Goal: Transaction & Acquisition: Subscribe to service/newsletter

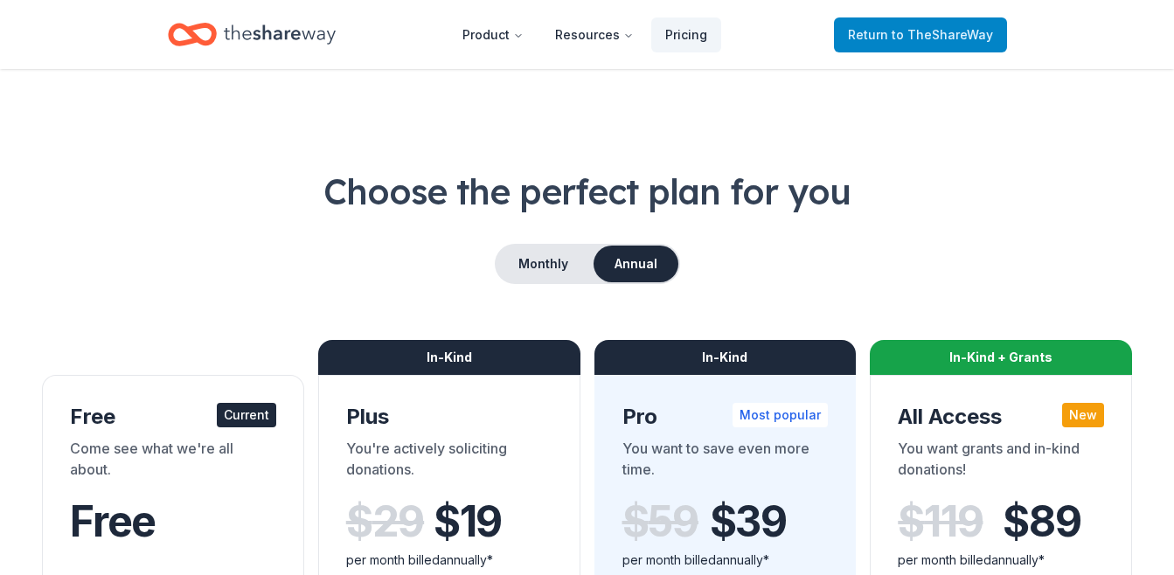
click at [907, 32] on span "to TheShareWay" at bounding box center [942, 34] width 101 height 15
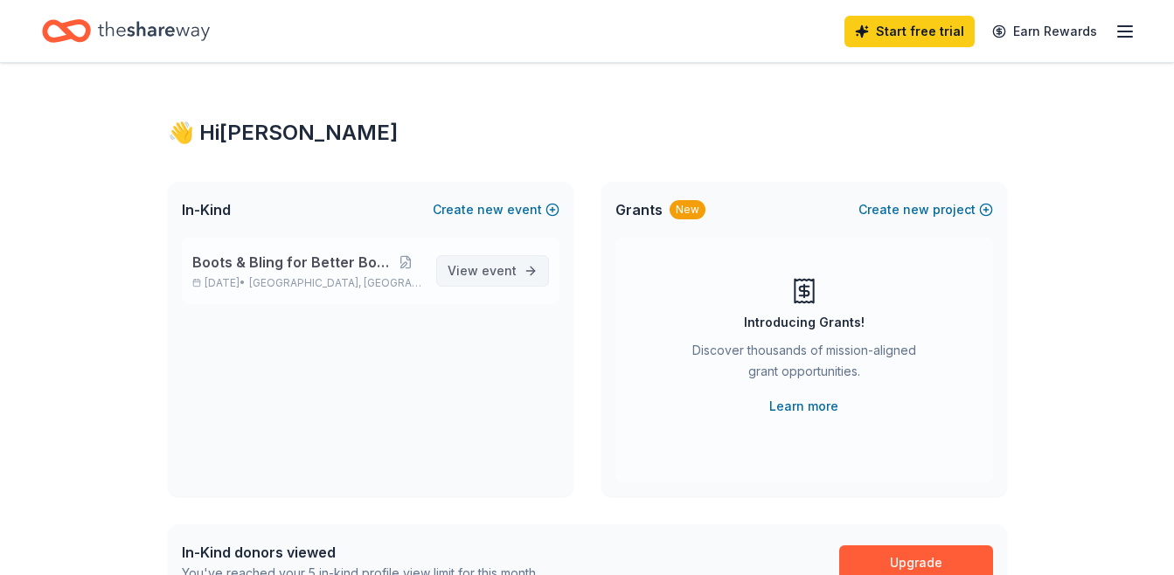
click at [482, 274] on span "View event" at bounding box center [482, 271] width 69 height 21
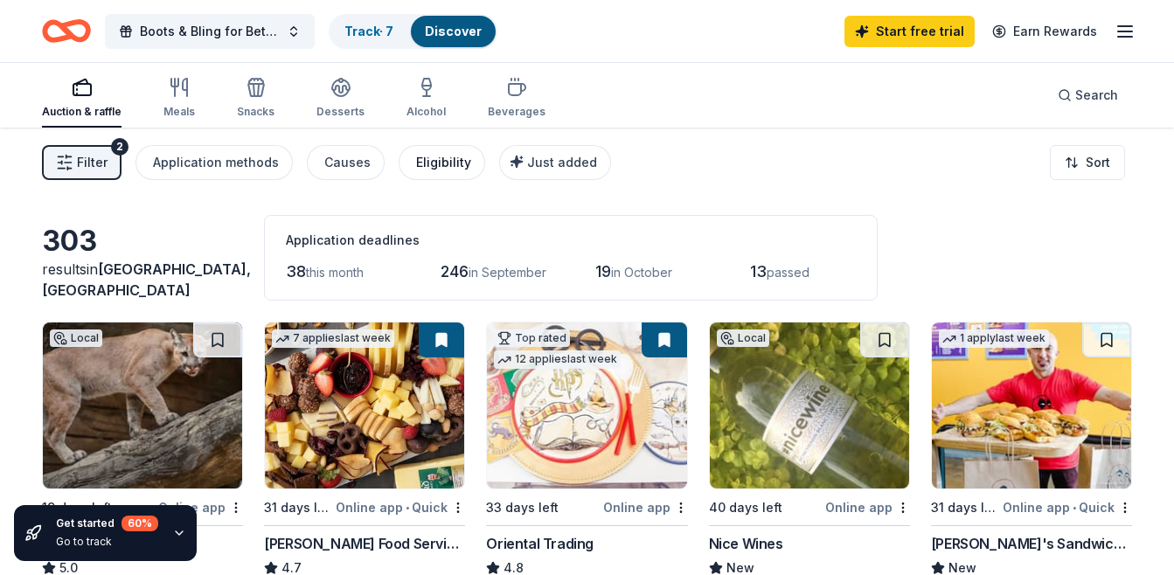
click at [429, 164] on div "Eligibility" at bounding box center [443, 162] width 55 height 21
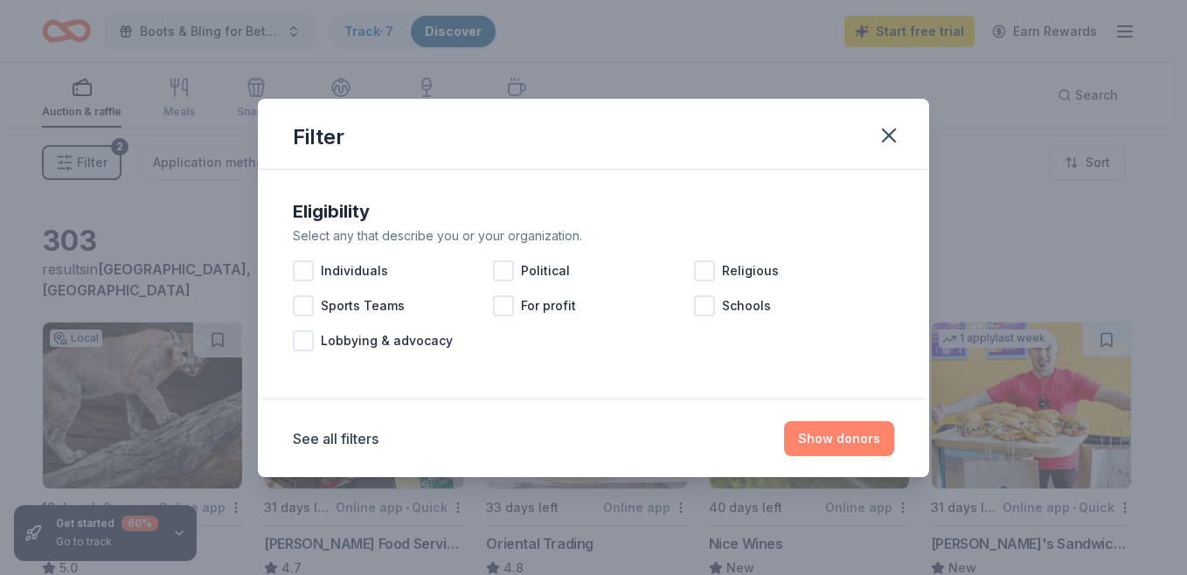
click at [799, 443] on button "Show donors" at bounding box center [839, 438] width 110 height 35
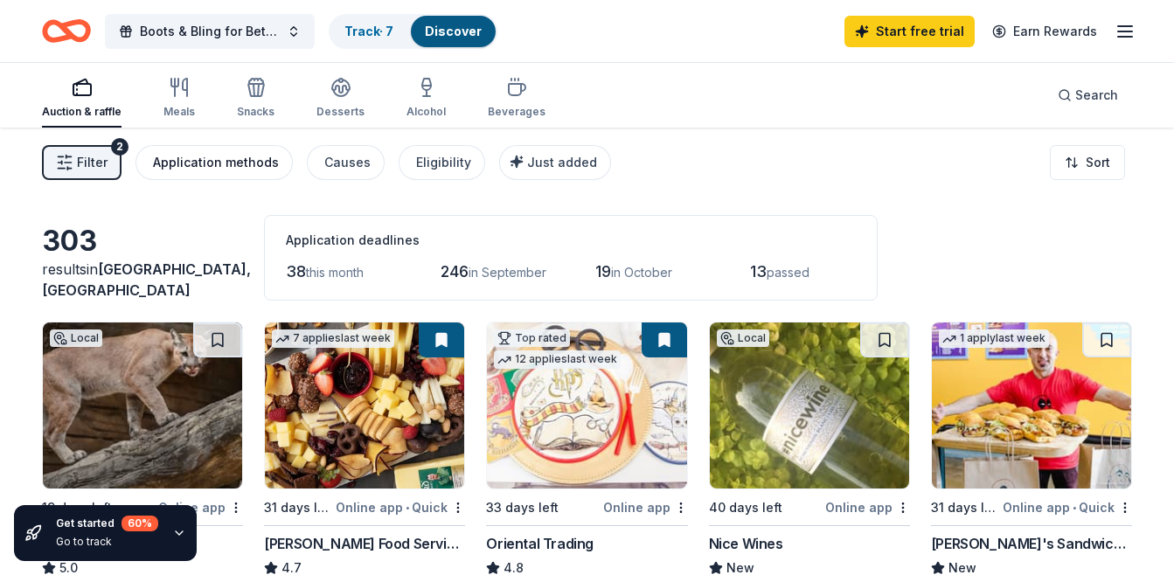
click at [247, 166] on div "Application methods" at bounding box center [216, 162] width 126 height 21
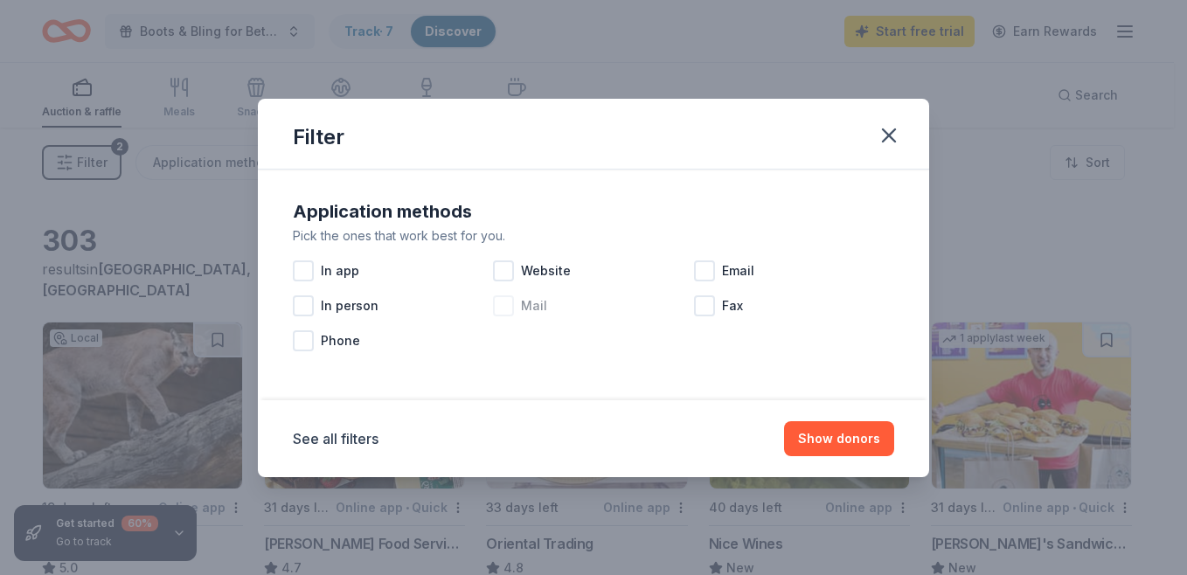
click at [504, 314] on div at bounding box center [503, 305] width 21 height 21
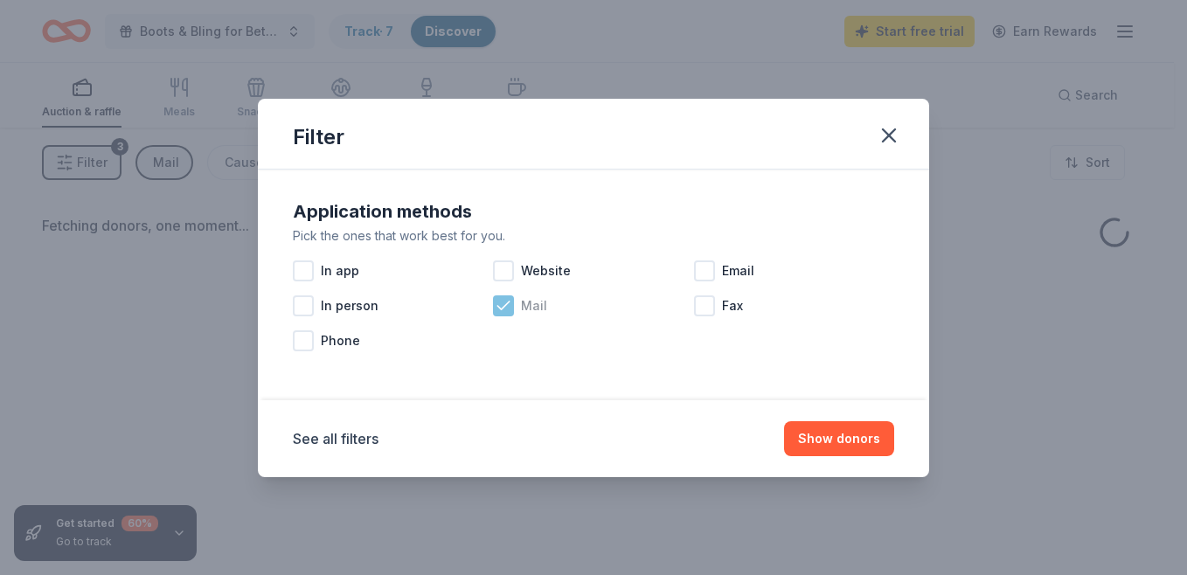
click at [504, 314] on icon at bounding box center [503, 305] width 17 height 17
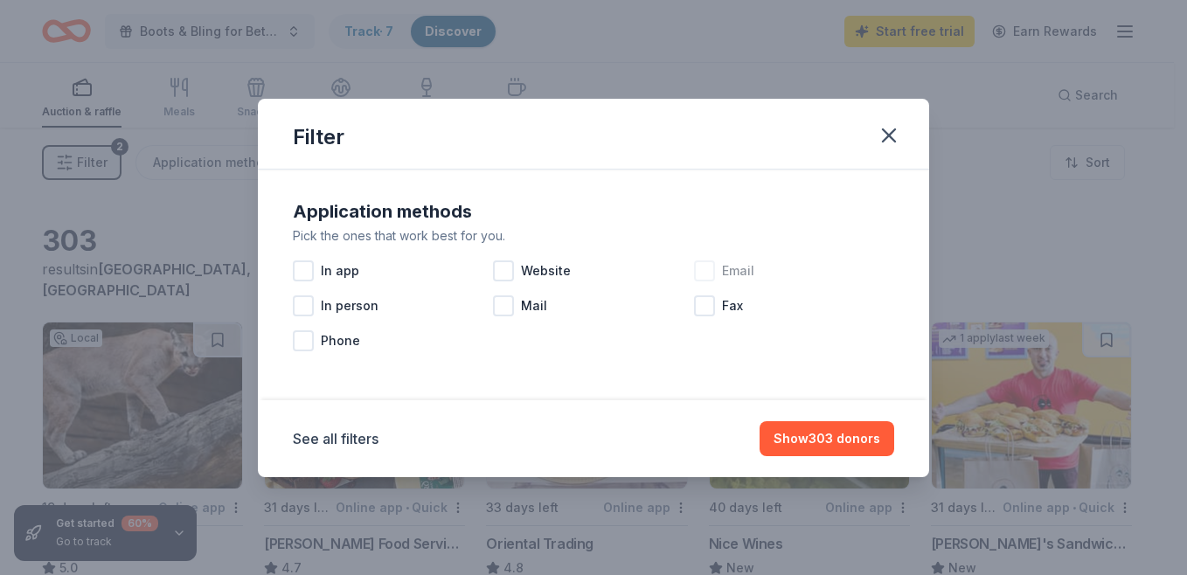
click at [711, 271] on div at bounding box center [704, 271] width 21 height 21
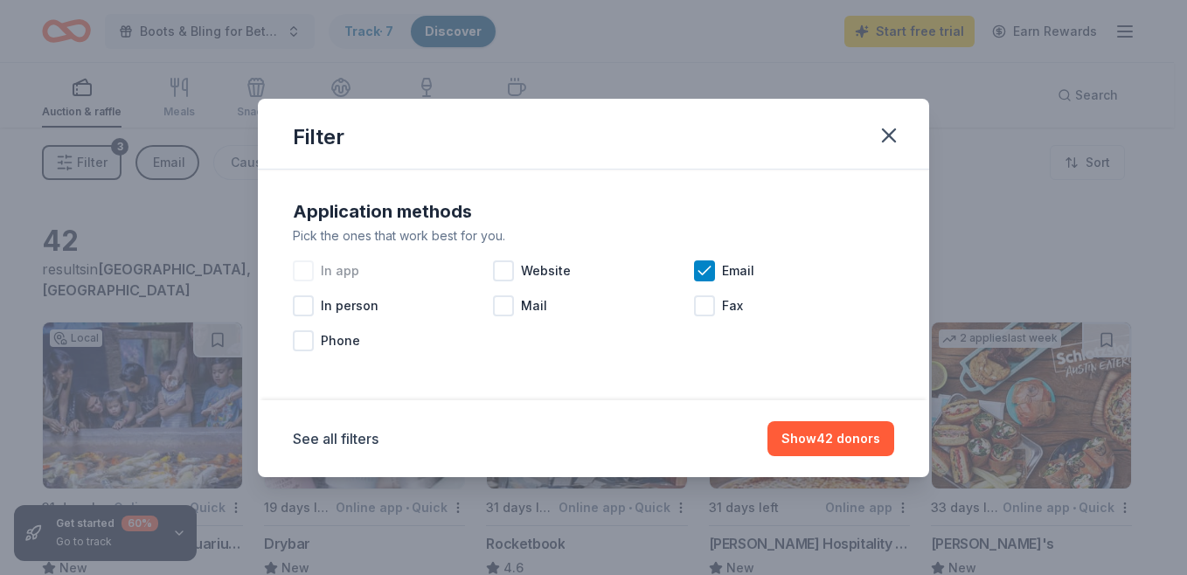
click at [308, 278] on div at bounding box center [303, 271] width 21 height 21
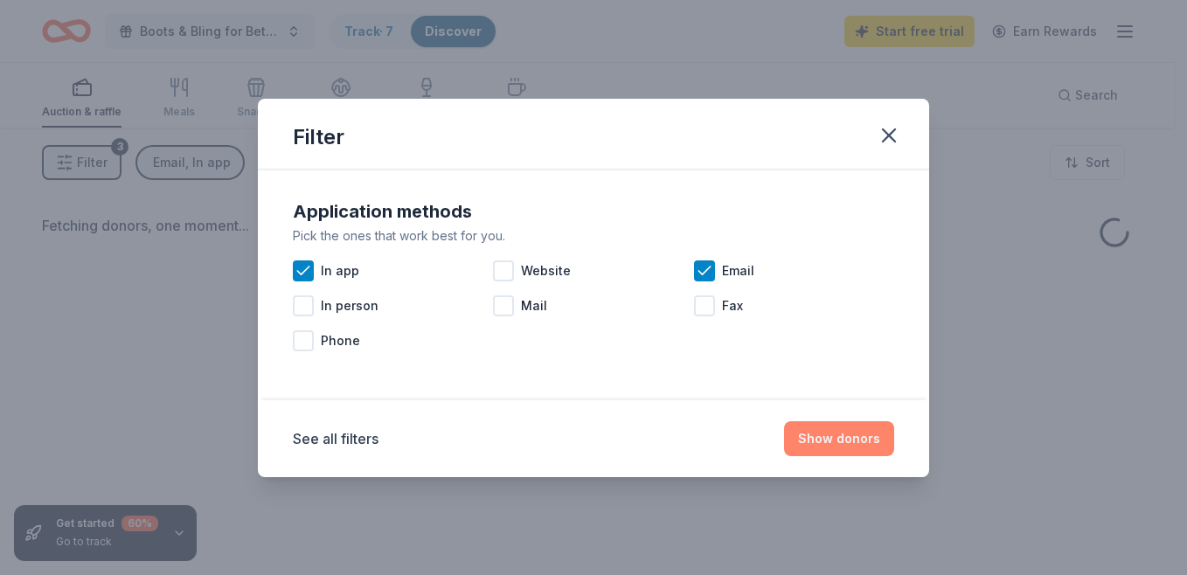
click at [855, 455] on button "Show donors" at bounding box center [839, 438] width 110 height 35
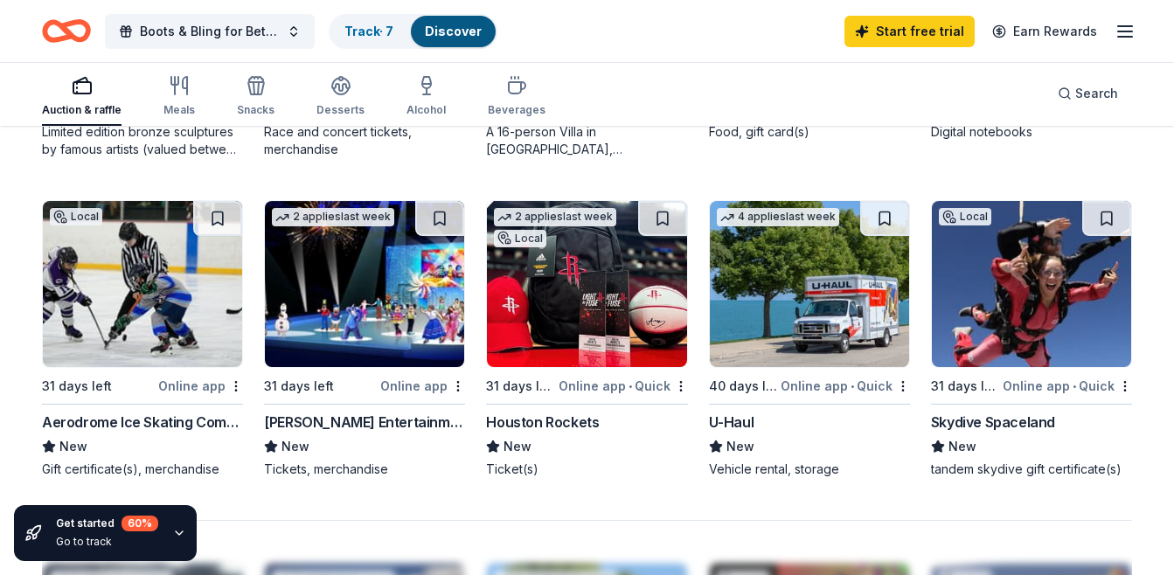
scroll to position [1136, 0]
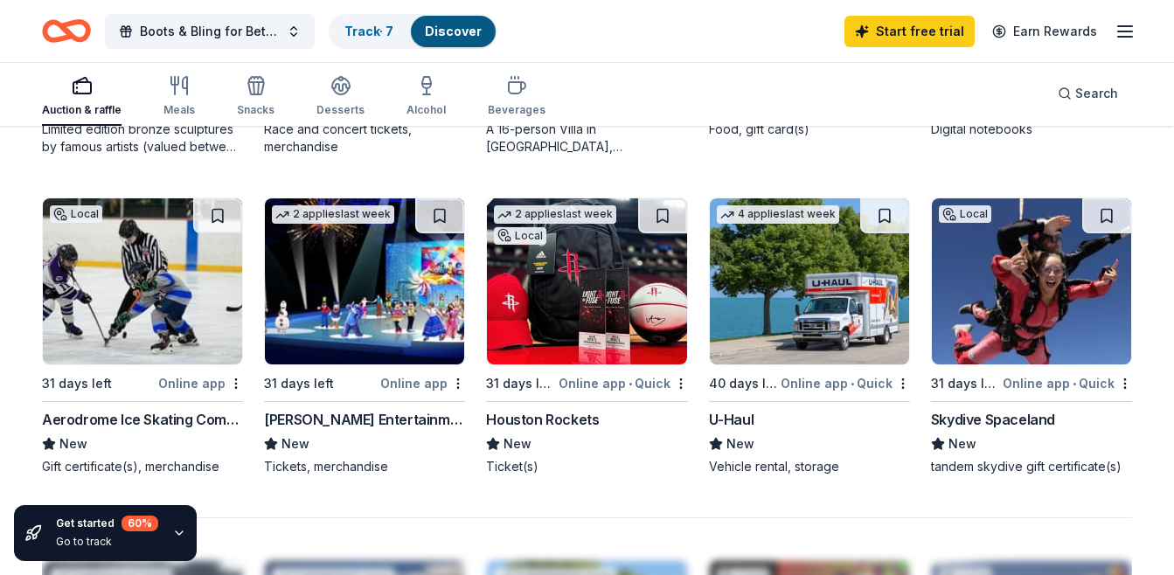
click at [604, 285] on img at bounding box center [586, 281] width 199 height 166
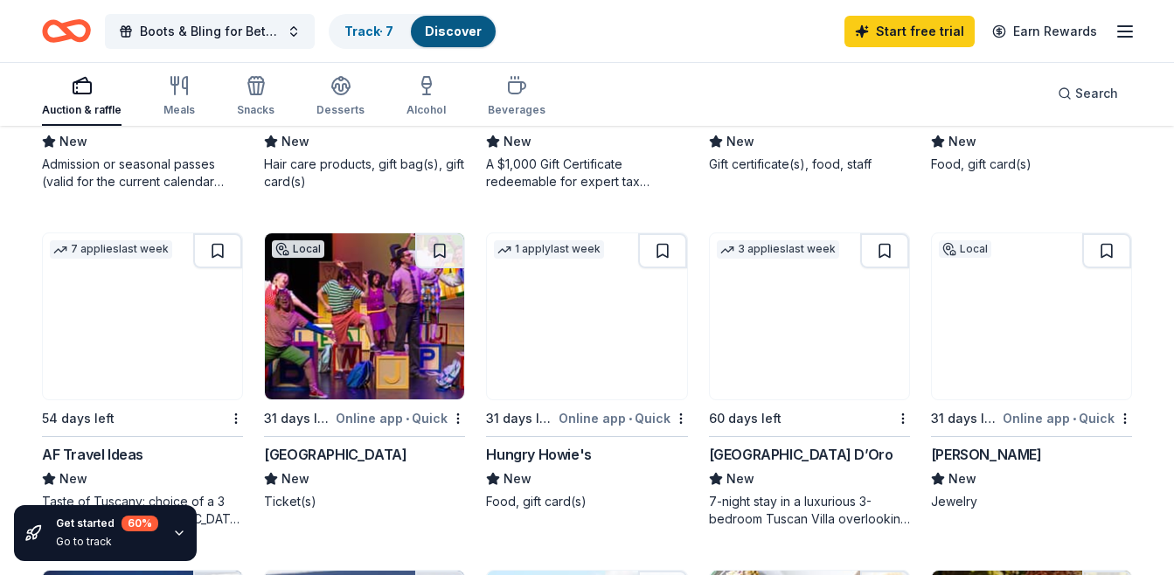
scroll to position [350, 0]
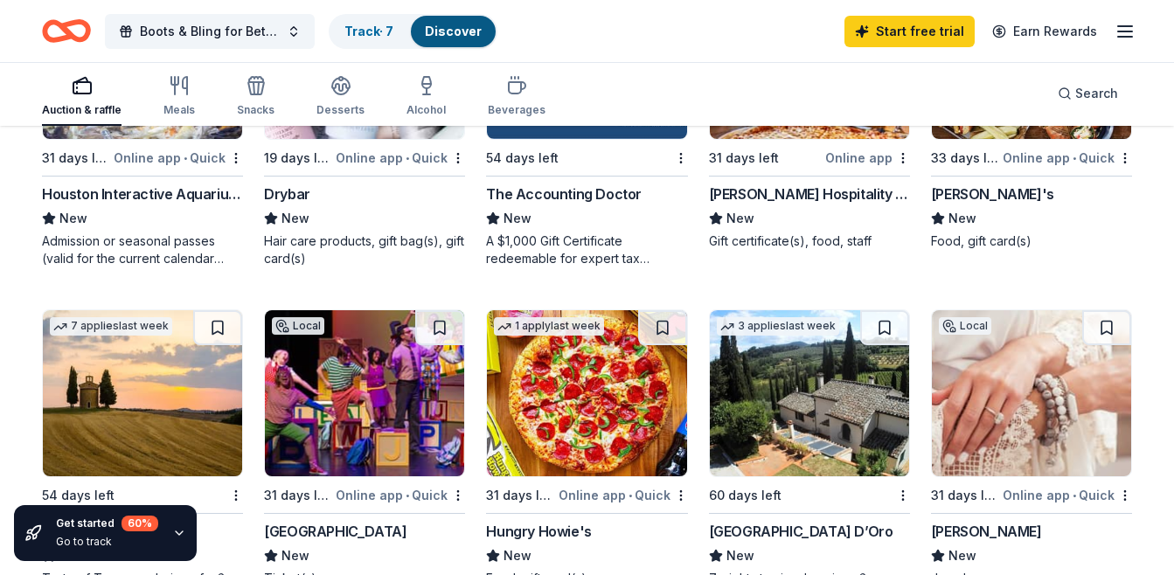
click at [455, 37] on link "Discover" at bounding box center [453, 31] width 57 height 15
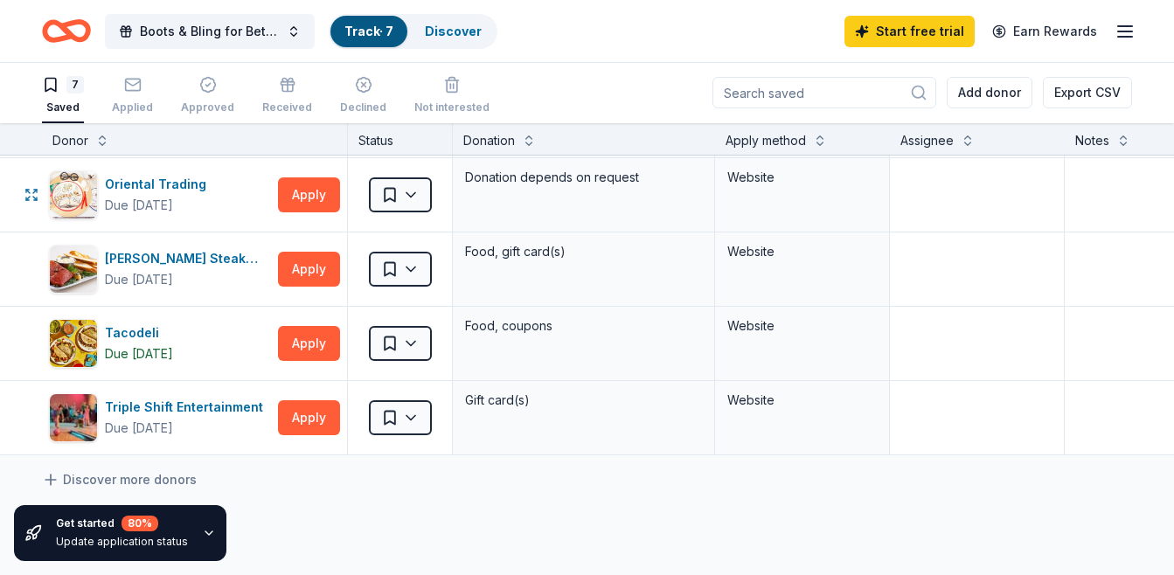
scroll to position [262, 0]
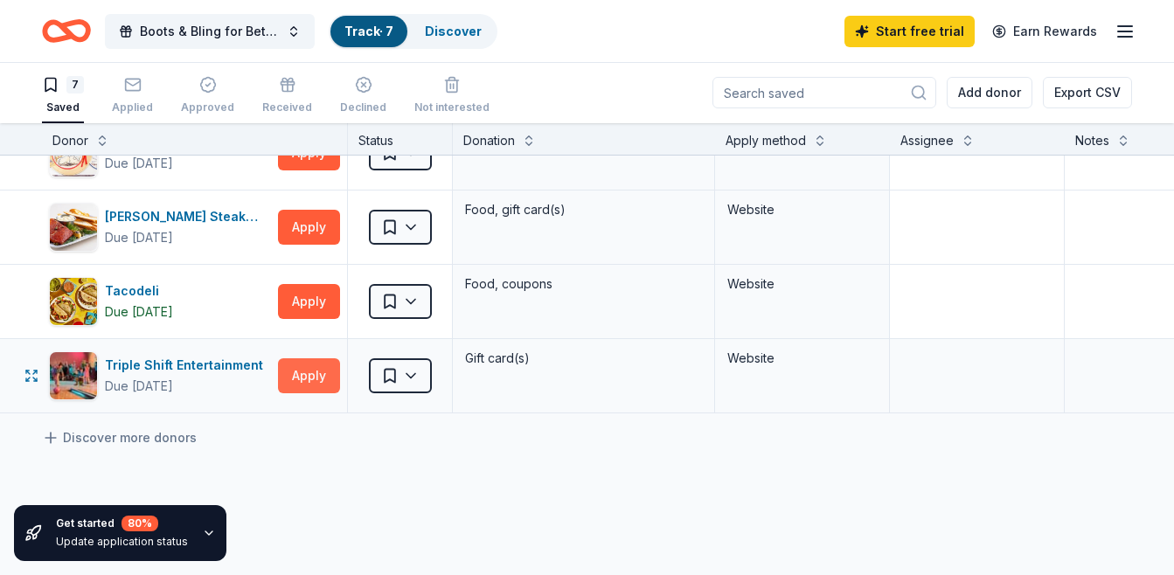
click at [288, 366] on button "Apply" at bounding box center [309, 375] width 62 height 35
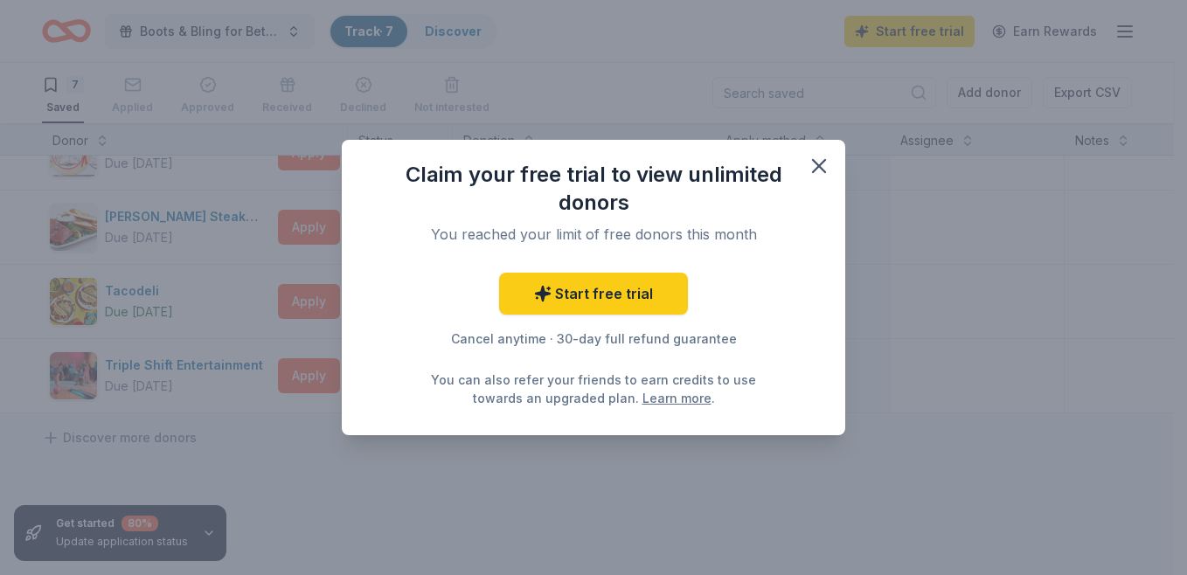
click at [560, 321] on div "Start free trial Cancel anytime · 30-day full refund guarantee You can also ref…" at bounding box center [594, 340] width 434 height 135
click at [562, 299] on link "Start free trial" at bounding box center [593, 294] width 189 height 42
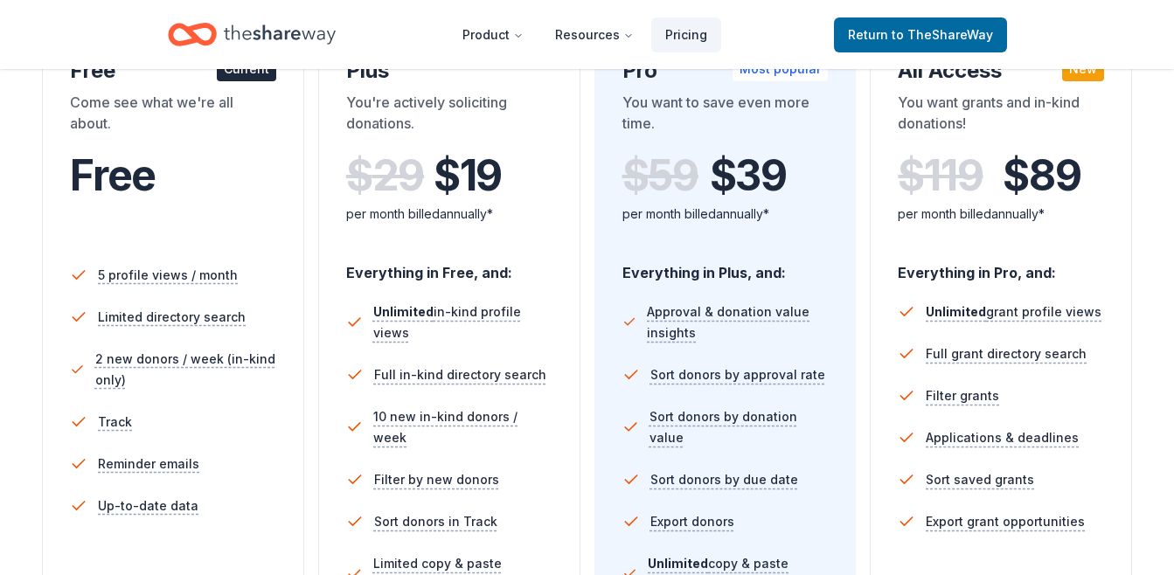
scroll to position [351, 0]
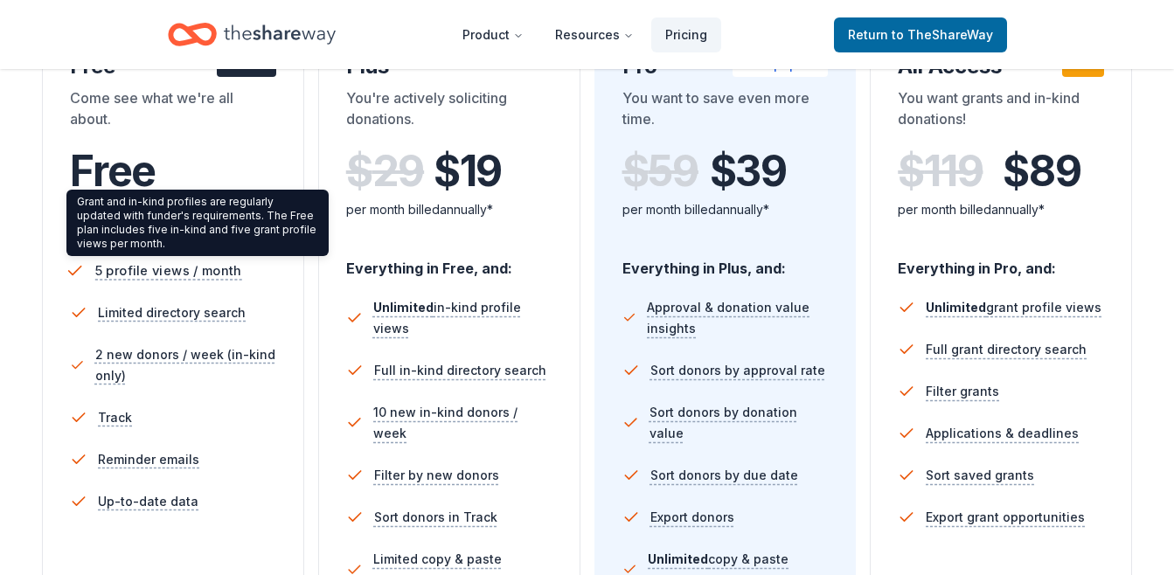
click at [207, 266] on span "5 profile views / month" at bounding box center [168, 271] width 147 height 22
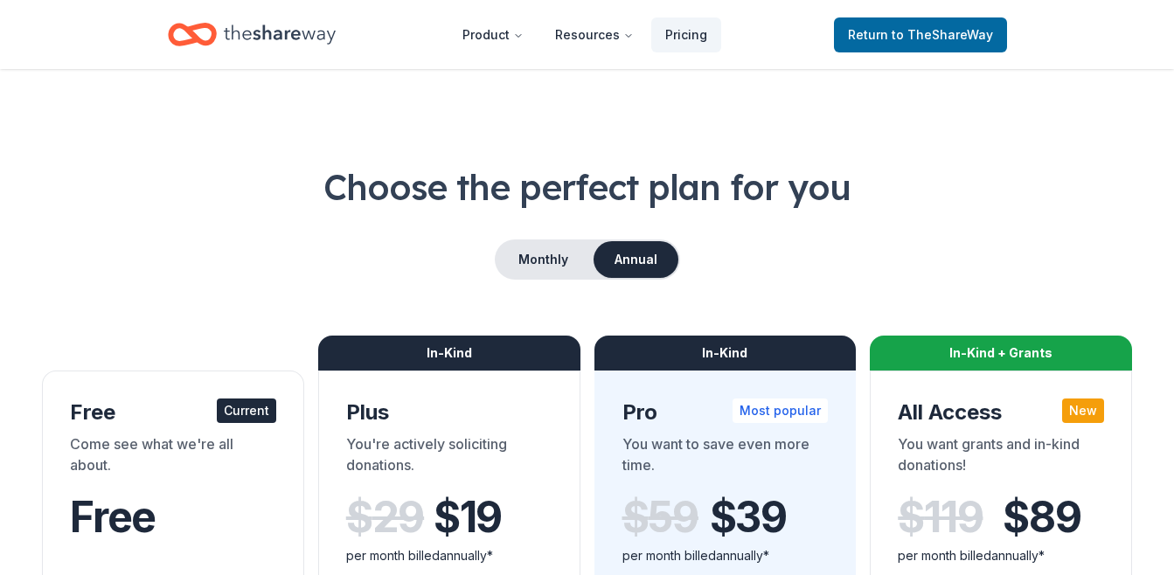
scroll to position [0, 0]
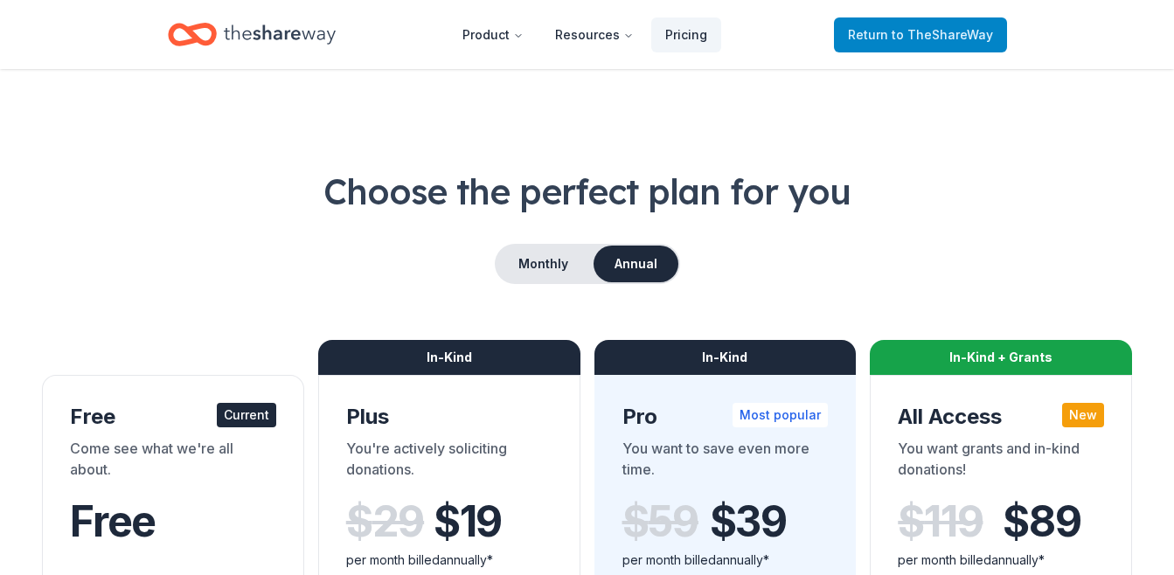
click at [949, 42] on span "Return to TheShareWay" at bounding box center [920, 34] width 145 height 21
click at [941, 37] on span "to TheShareWay" at bounding box center [942, 34] width 101 height 15
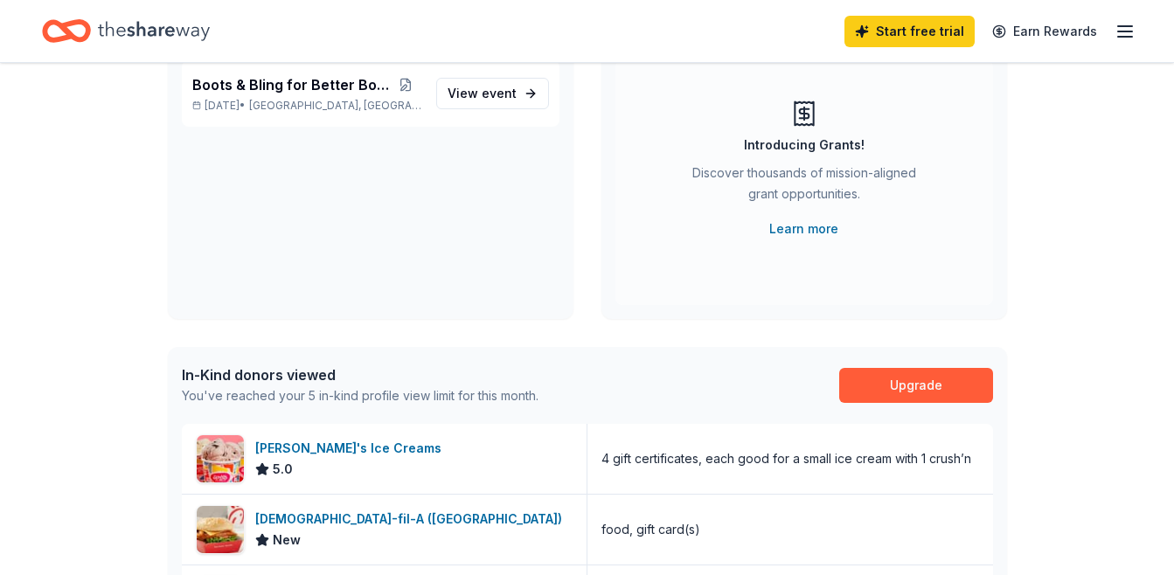
scroll to position [175, 0]
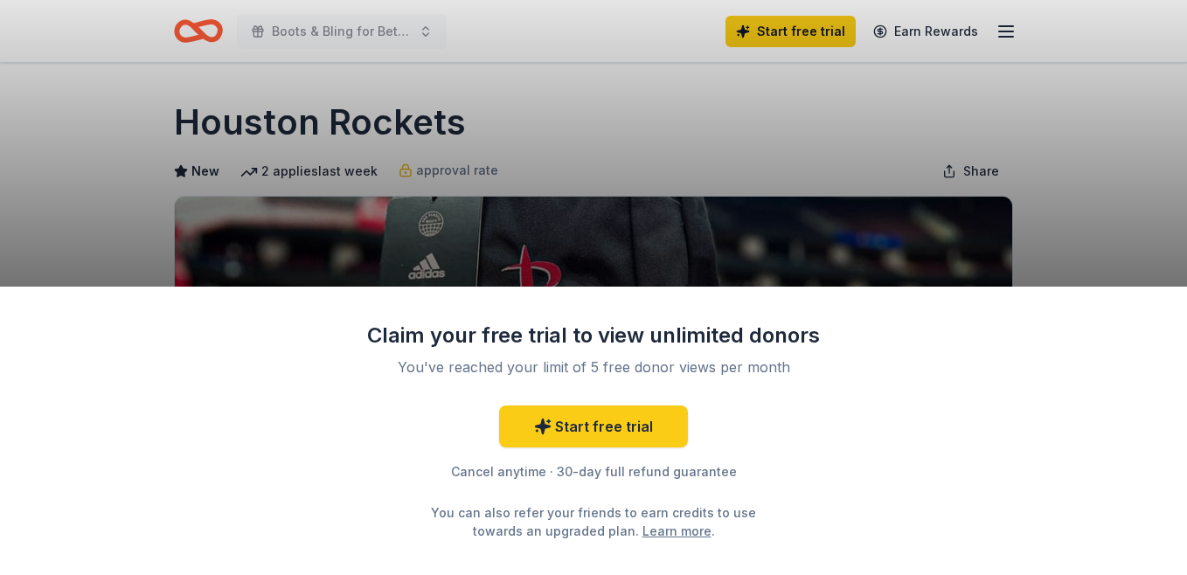
click at [606, 233] on div "Claim your free trial to view unlimited donors You've reached your limit of 5 f…" at bounding box center [593, 287] width 1187 height 575
click at [993, 40] on div "Claim your free trial to view unlimited donors You've reached your limit of 5 f…" at bounding box center [593, 287] width 1187 height 575
click at [1009, 35] on div "Claim your free trial to view unlimited donors You've reached your limit of 5 f…" at bounding box center [593, 287] width 1187 height 575
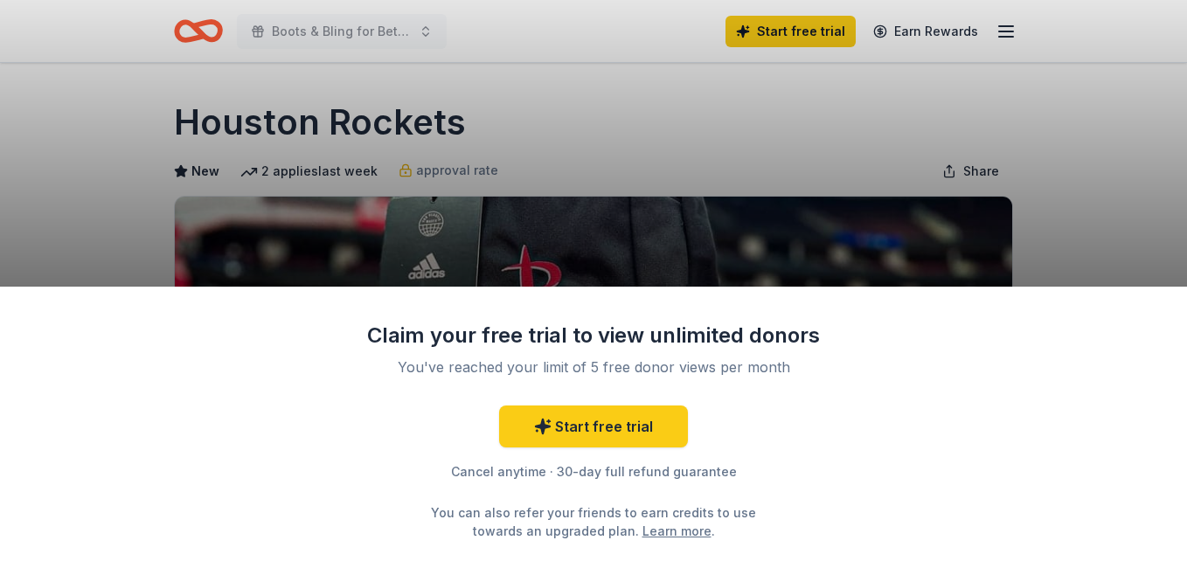
click at [653, 261] on div "Claim your free trial to view unlimited donors You've reached your limit of 5 f…" at bounding box center [593, 287] width 1187 height 575
click at [858, 137] on div "Claim your free trial to view unlimited donors You've reached your limit of 5 f…" at bounding box center [593, 287] width 1187 height 575
click at [936, 24] on div "Claim your free trial to view unlimited donors You've reached your limit of 5 f…" at bounding box center [593, 287] width 1187 height 575
click at [580, 170] on div "Claim your free trial to view unlimited donors You've reached your limit of 5 f…" at bounding box center [593, 287] width 1187 height 575
click at [377, 25] on div "Claim your free trial to view unlimited donors You've reached your limit of 5 f…" at bounding box center [593, 287] width 1187 height 575
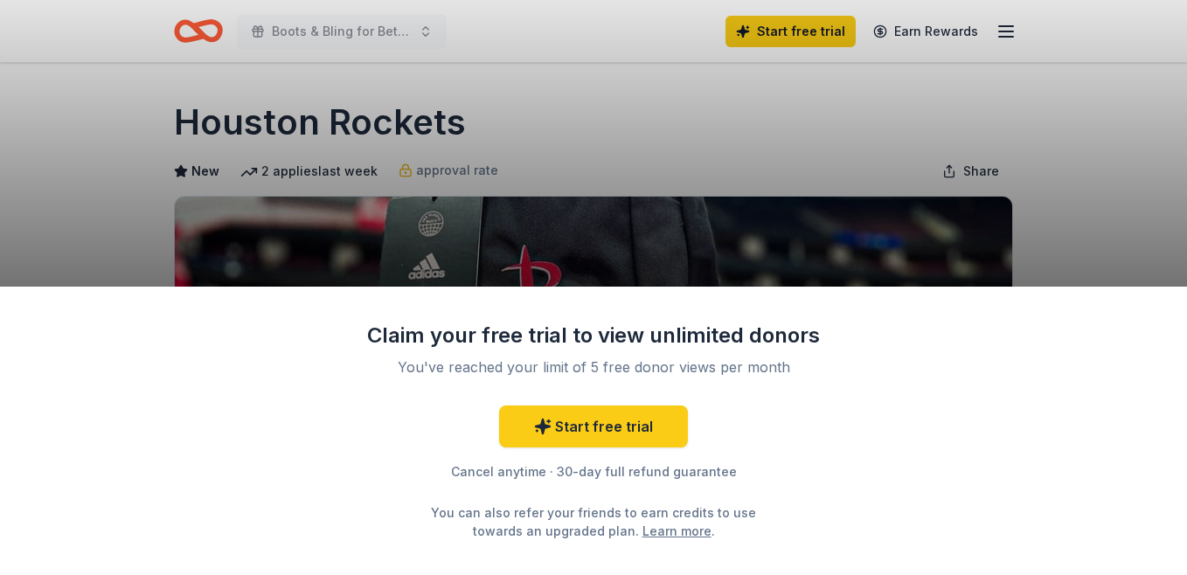
click at [1005, 18] on div "Claim your free trial to view unlimited donors You've reached your limit of 5 f…" at bounding box center [593, 287] width 1187 height 575
click at [582, 125] on div "Claim your free trial to view unlimited donors You've reached your limit of 5 f…" at bounding box center [593, 287] width 1187 height 575
click at [332, 43] on div "Claim your free trial to view unlimited donors You've reached your limit of 5 f…" at bounding box center [593, 287] width 1187 height 575
click at [697, 184] on div "Claim your free trial to view unlimited donors You've reached your limit of 5 f…" at bounding box center [593, 287] width 1187 height 575
